Goal: Task Accomplishment & Management: Use online tool/utility

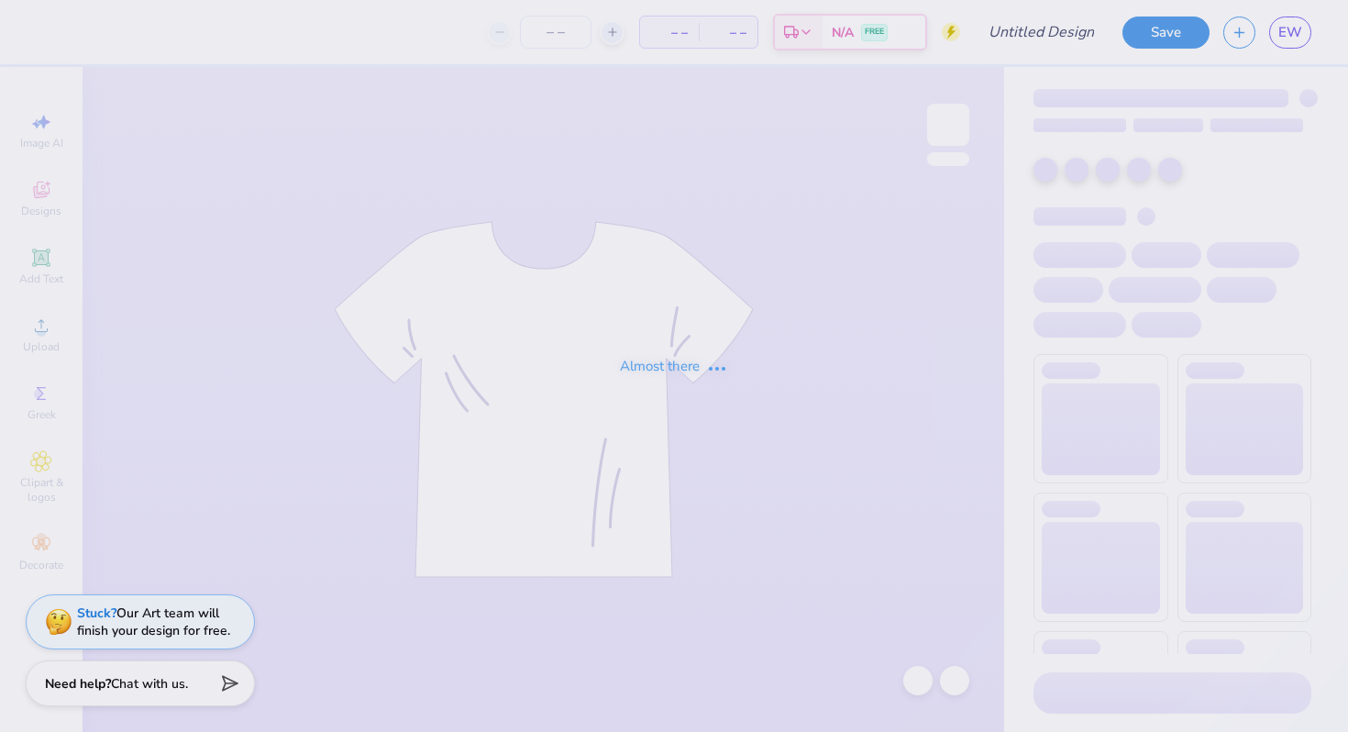
type input "Eliza Wortz : Butler University"
type input "28"
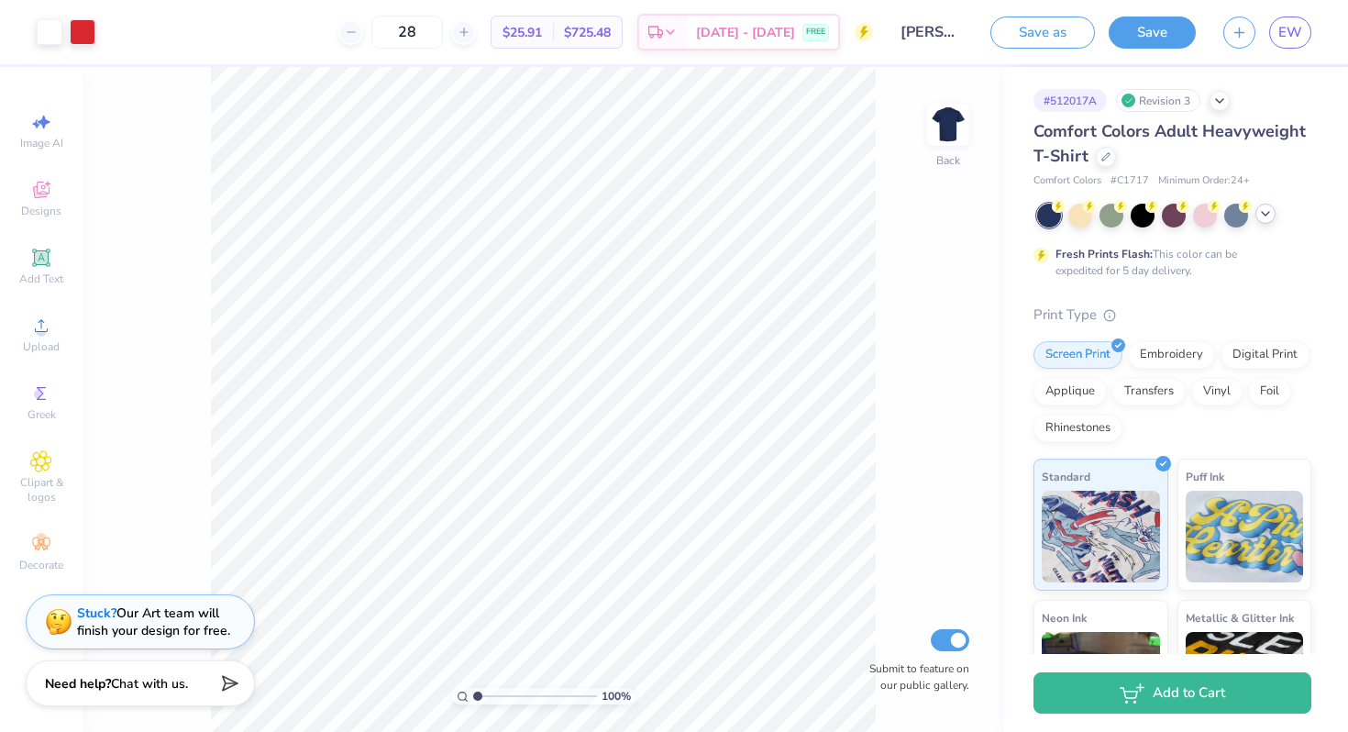
click at [1273, 214] on div at bounding box center [1265, 214] width 20 height 20
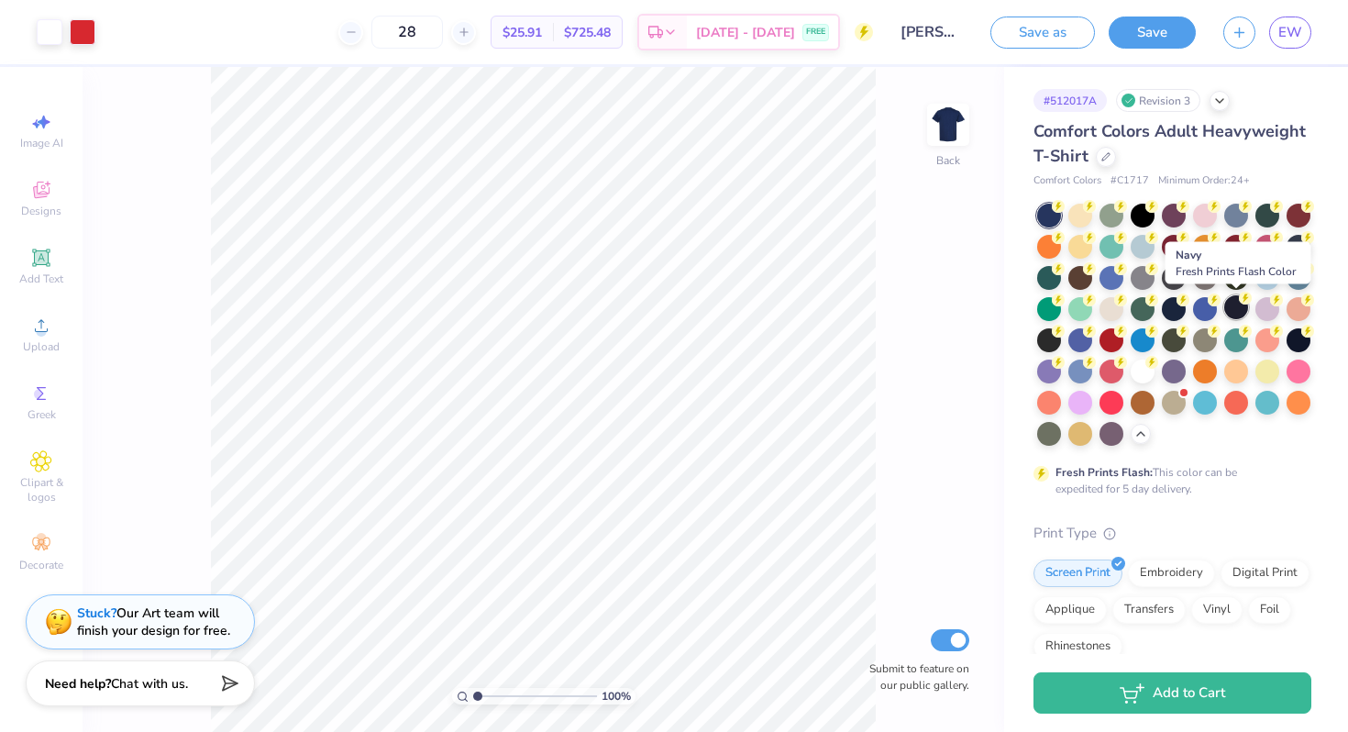
click at [1234, 313] on div at bounding box center [1236, 307] width 24 height 24
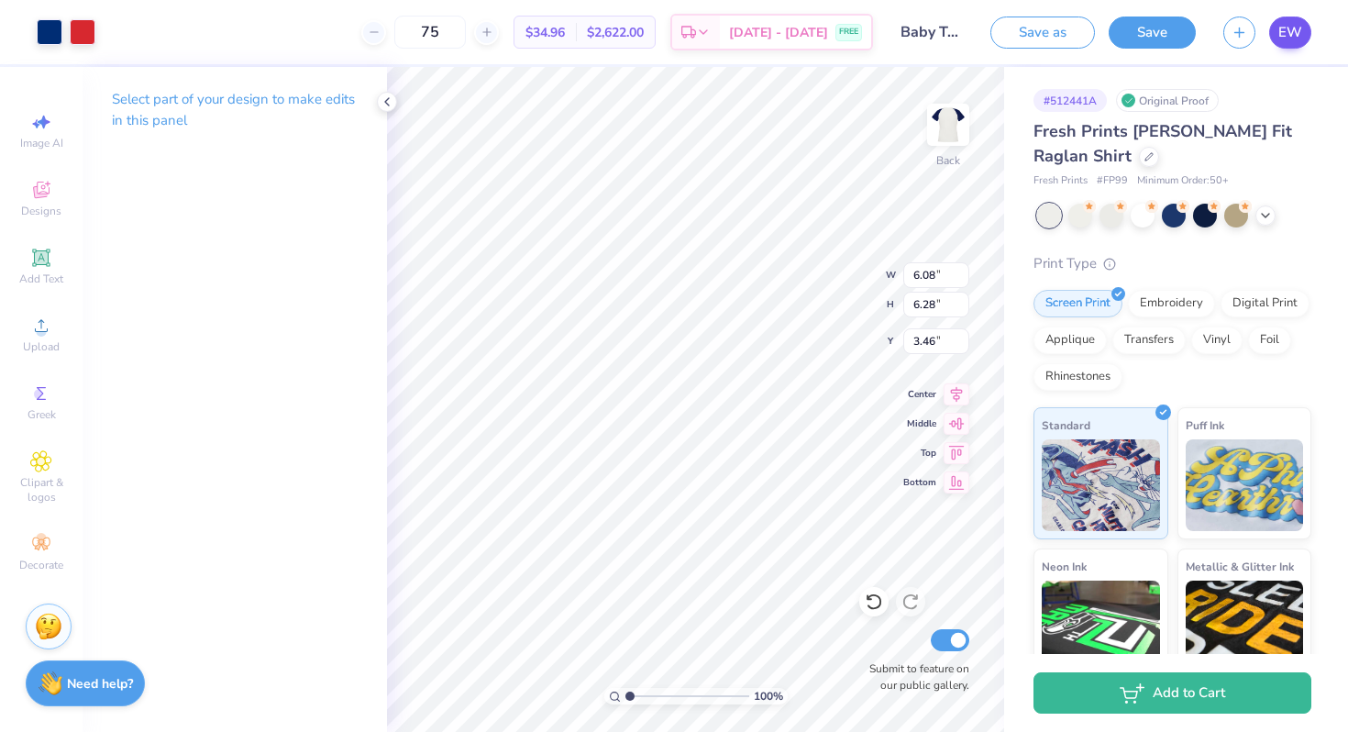
click at [1288, 33] on span "EW" at bounding box center [1290, 32] width 24 height 21
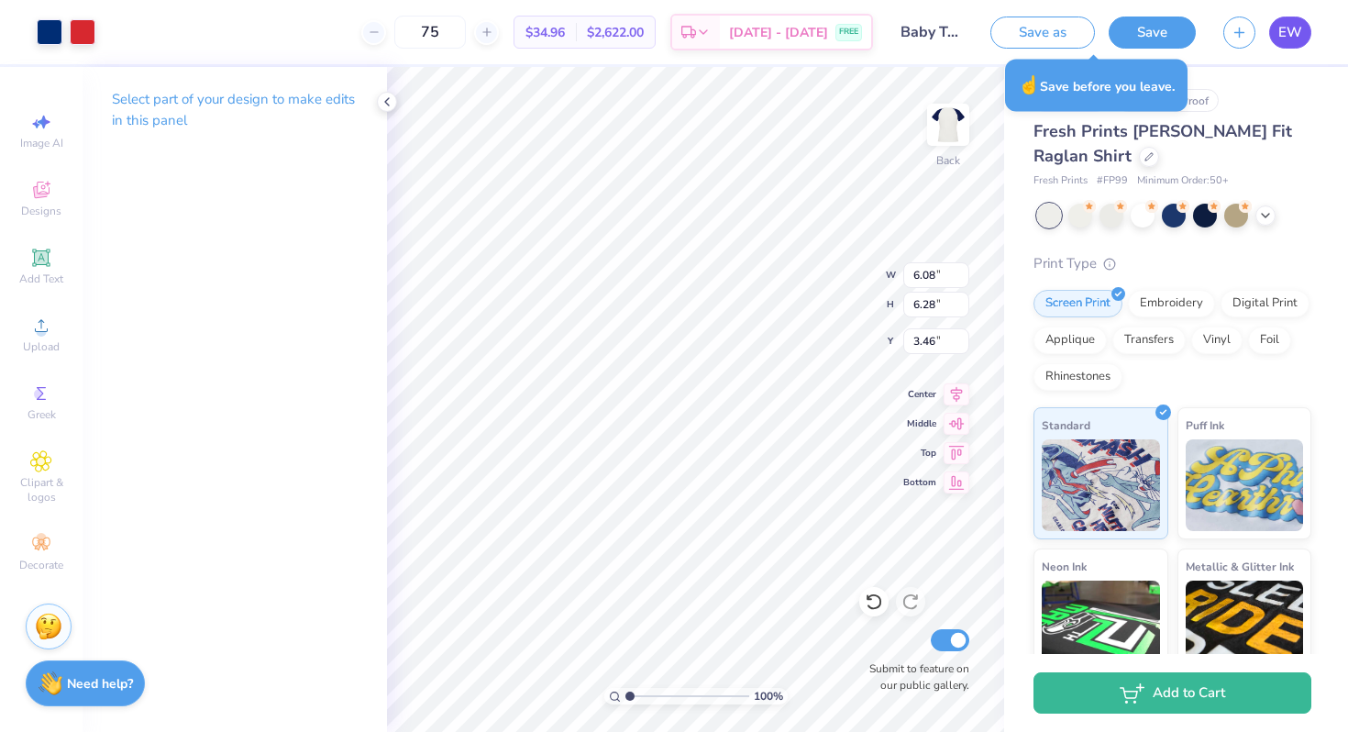
click at [1284, 40] on span "EW" at bounding box center [1290, 32] width 24 height 21
click at [1144, 157] on icon at bounding box center [1148, 154] width 9 height 9
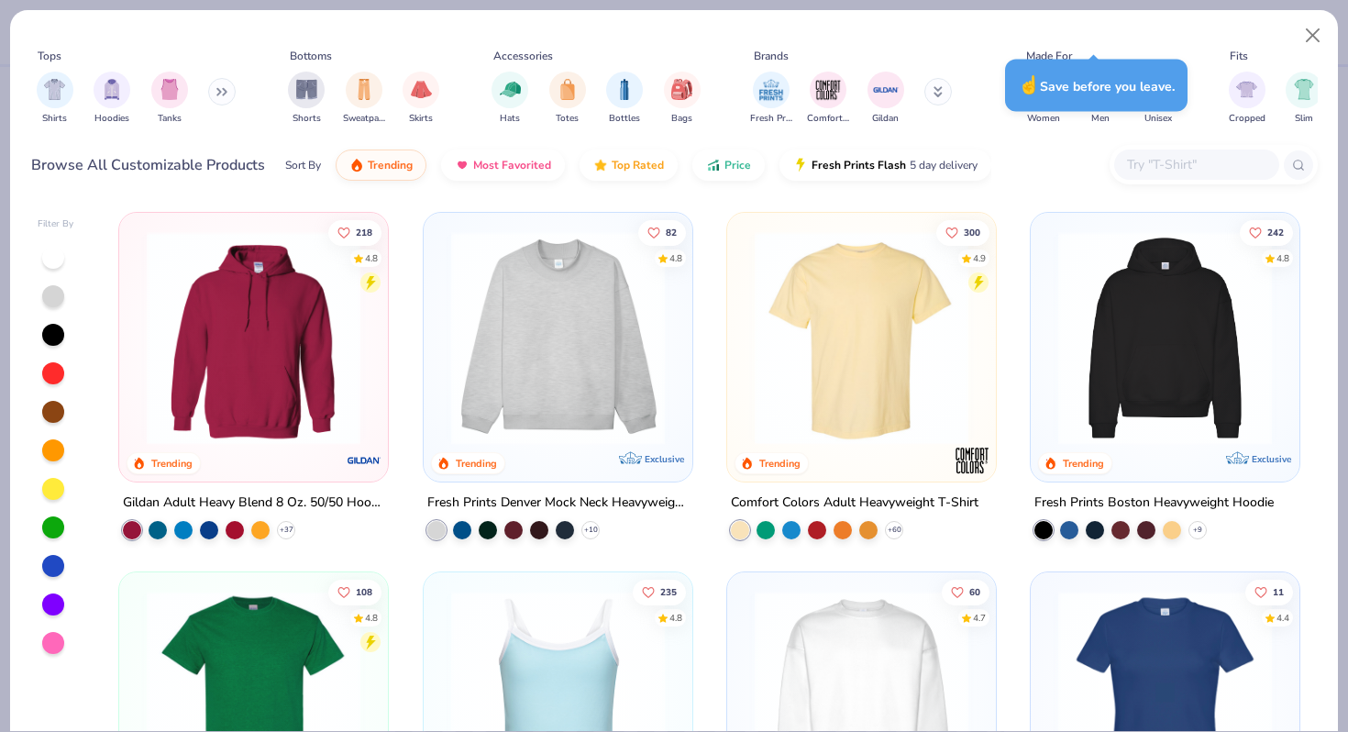
click at [1153, 177] on div at bounding box center [1196, 164] width 165 height 30
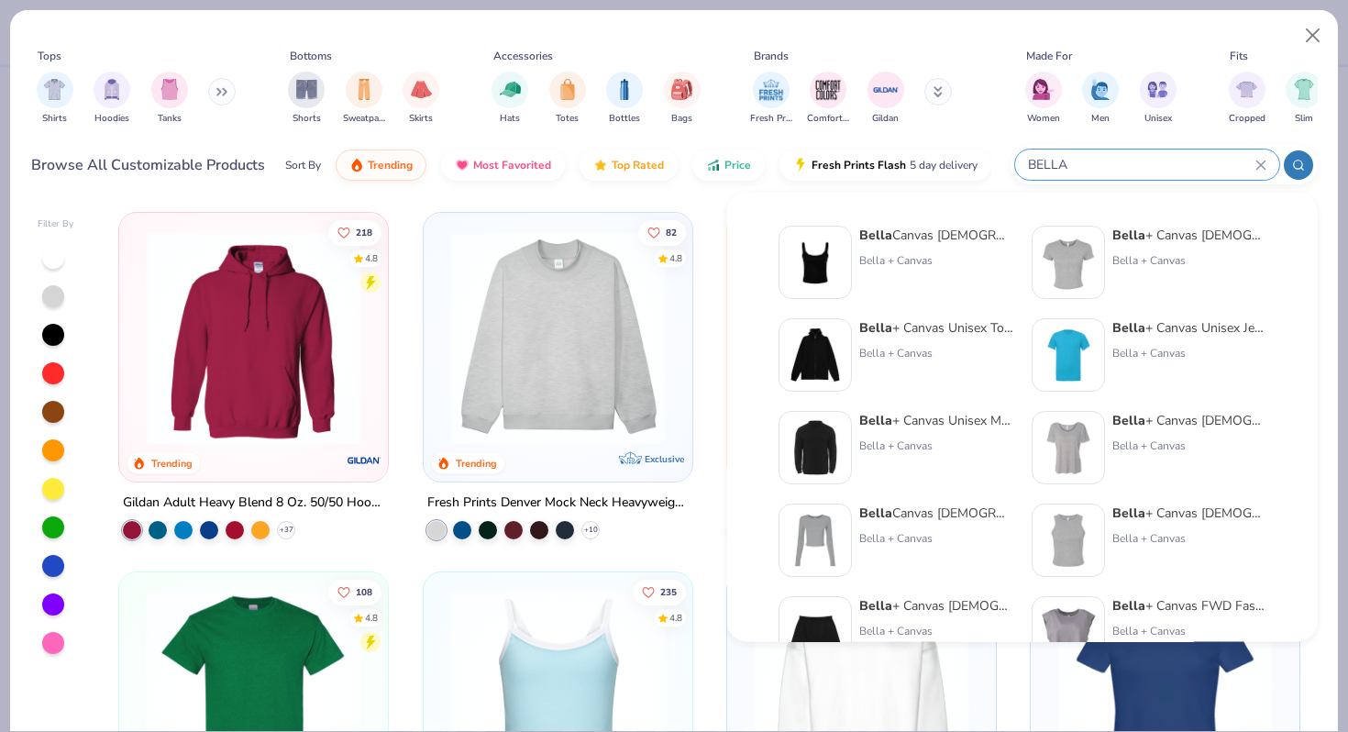
type input "BELLA"
click at [1154, 267] on div "Bella + Canvas" at bounding box center [1189, 260] width 154 height 17
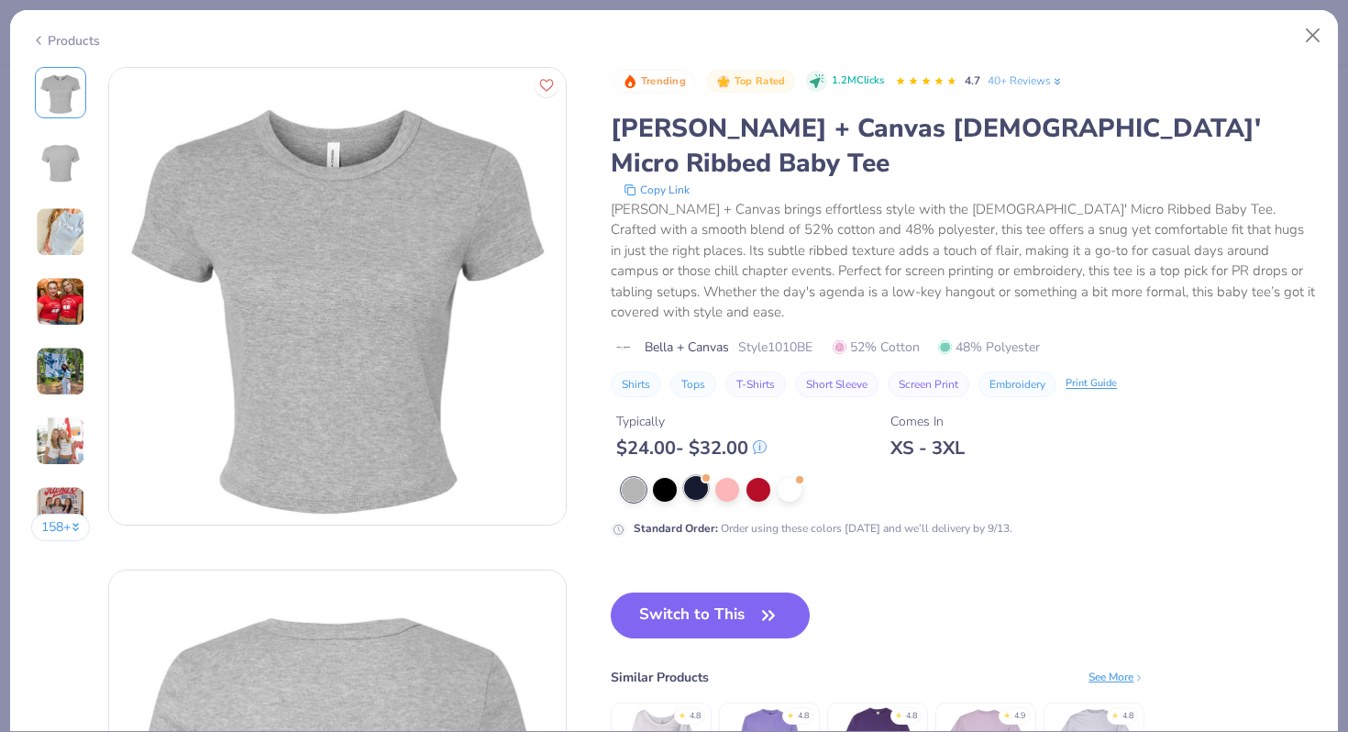
click at [687, 476] on div at bounding box center [696, 488] width 24 height 24
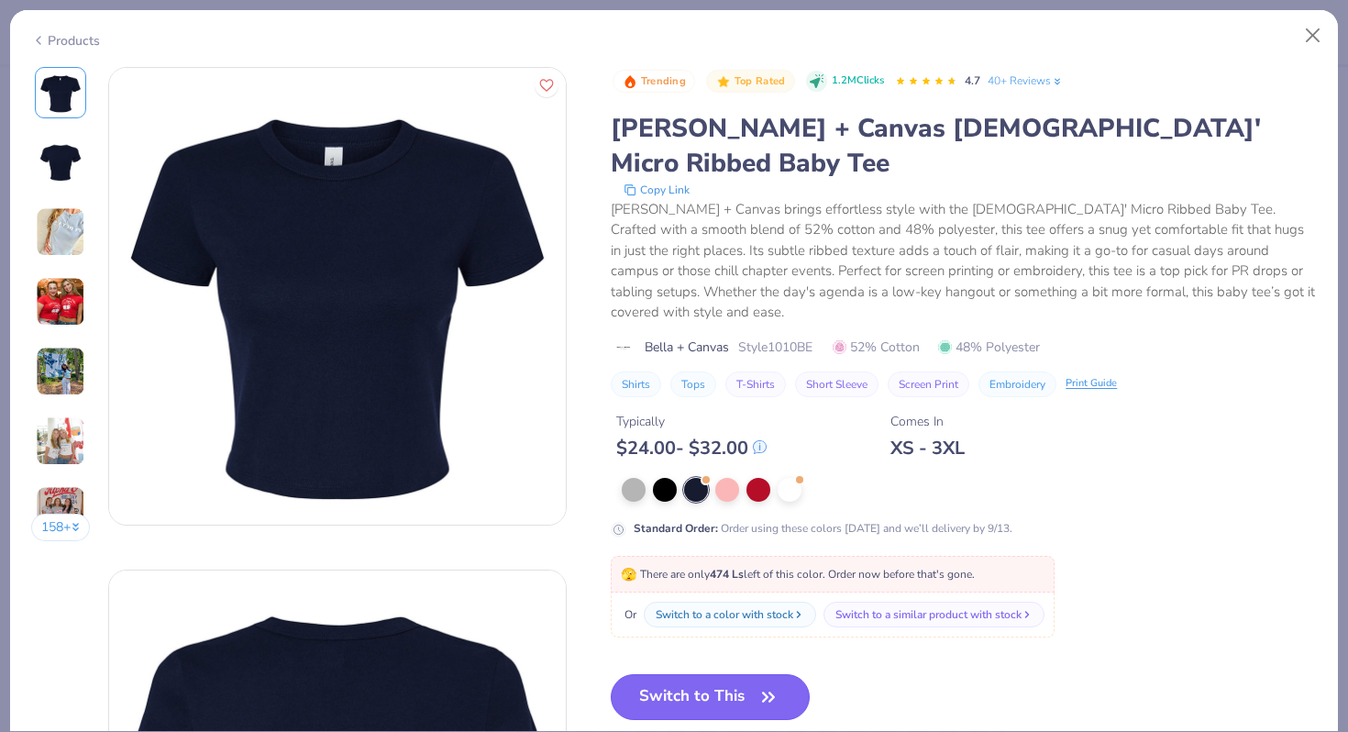
click at [729, 674] on button "Switch to This" at bounding box center [710, 697] width 199 height 46
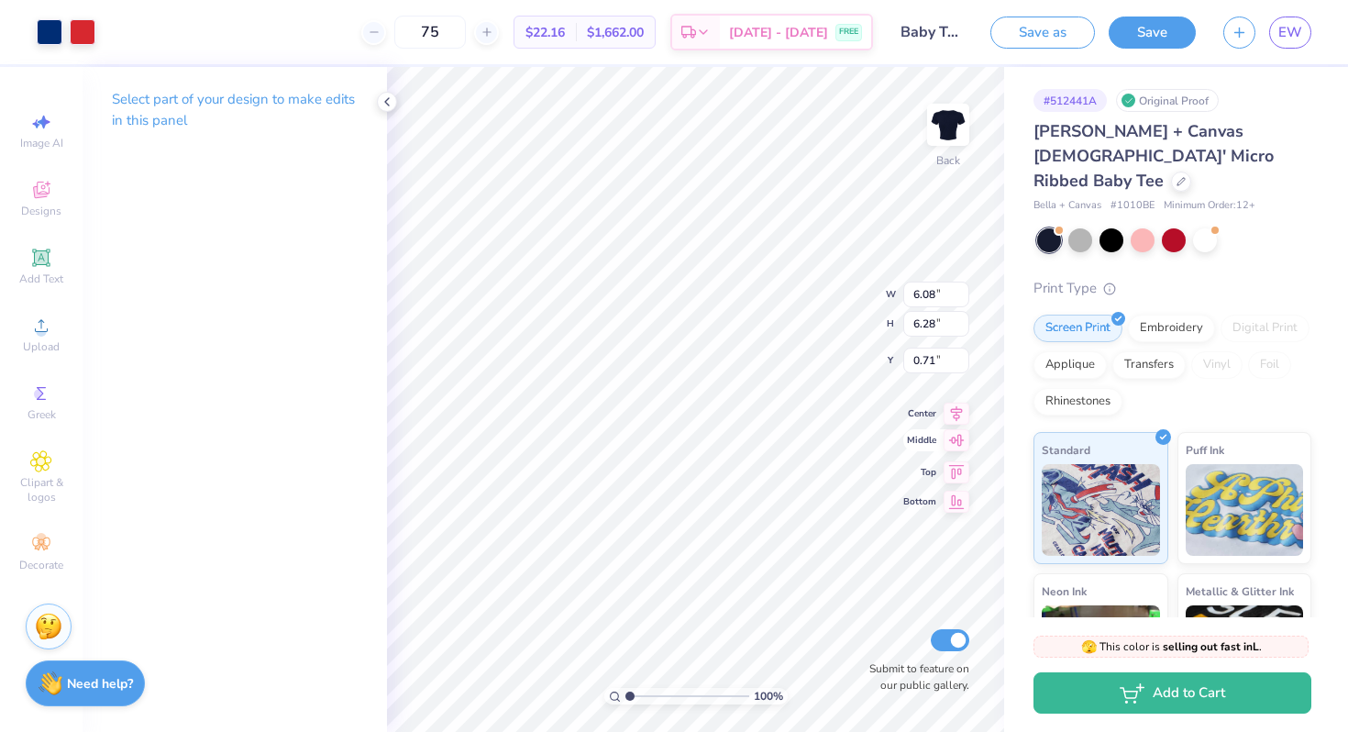
type input "3.00"
